Goal: Task Accomplishment & Management: Use online tool/utility

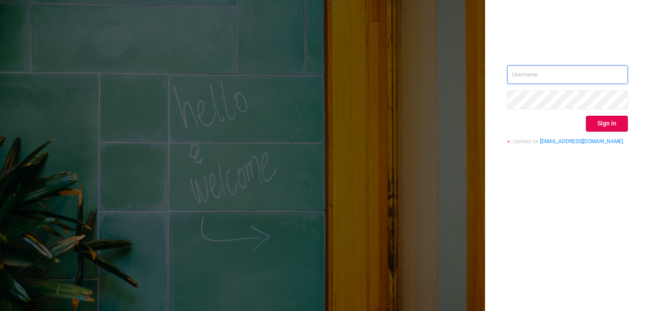
click at [545, 72] on input "text" at bounding box center [567, 74] width 121 height 19
type input "[EMAIL_ADDRESS][DOMAIN_NAME]"
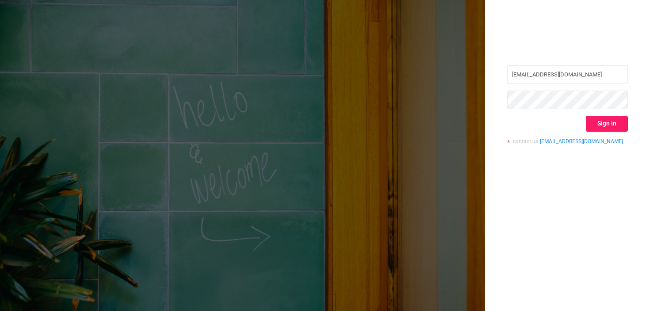
click at [616, 125] on button "Sign in" at bounding box center [607, 124] width 42 height 16
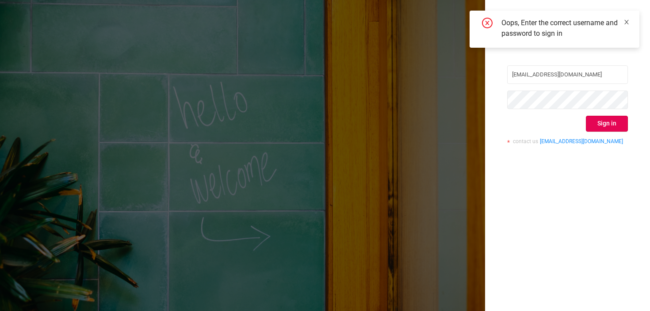
click at [624, 24] on icon "icon: close" at bounding box center [626, 22] width 6 height 6
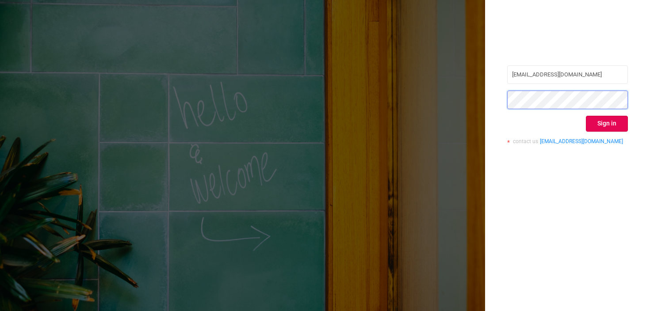
click at [489, 100] on div "[EMAIL_ADDRESS][DOMAIN_NAME] Sign in contact us [EMAIL_ADDRESS][DOMAIN_NAME]" at bounding box center [567, 155] width 165 height 311
click at [606, 130] on button "Sign in" at bounding box center [607, 124] width 42 height 16
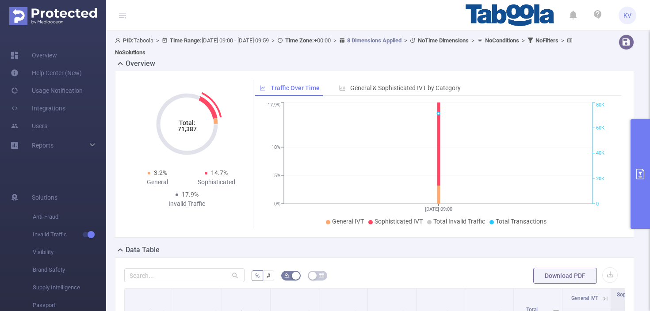
click at [214, 115] on icon at bounding box center [207, 107] width 19 height 23
click at [216, 122] on icon at bounding box center [215, 121] width 5 height 6
